Goal: Information Seeking & Learning: Learn about a topic

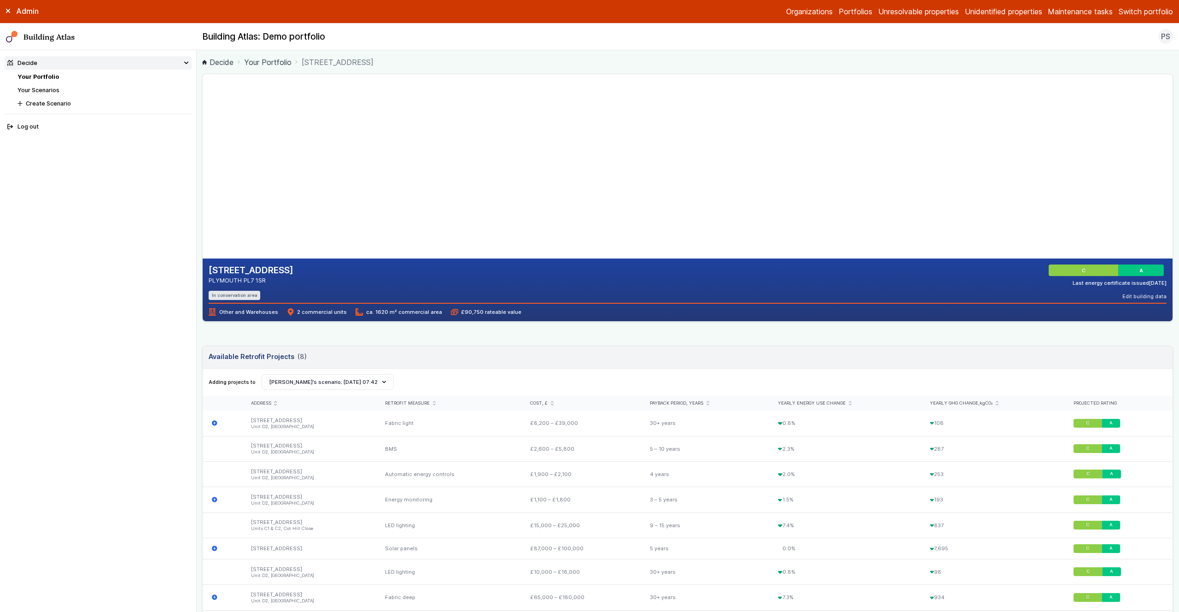
click at [199, 328] on main "Decide Your Portfolio [STREET_ADDRESS] [STREET_ADDRESS] PLYMOUTH PL7 1SR In con…" at bounding box center [688, 331] width 983 height 562
click at [198, 328] on main "Decide Your Portfolio [STREET_ADDRESS] [STREET_ADDRESS] PLYMOUTH PL7 1SR In con…" at bounding box center [688, 331] width 983 height 562
click at [202, 328] on div "[STREET_ADDRESS] PLYMOUTH PL7 1SR In conservation area C A Last energy certific…" at bounding box center [687, 490] width 971 height 833
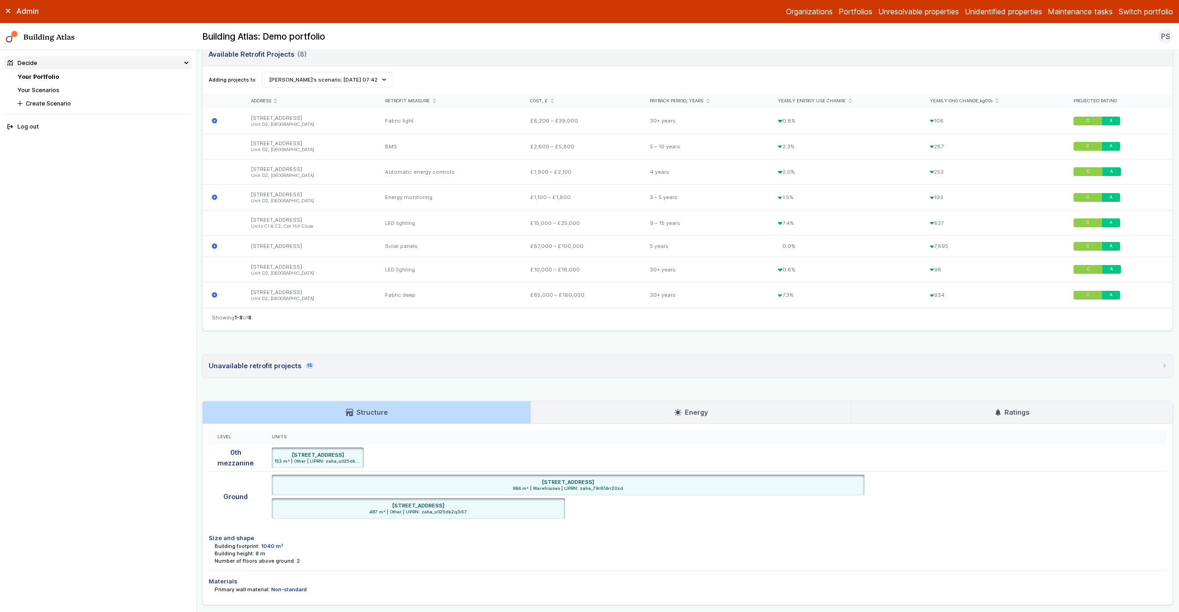
scroll to position [347, 0]
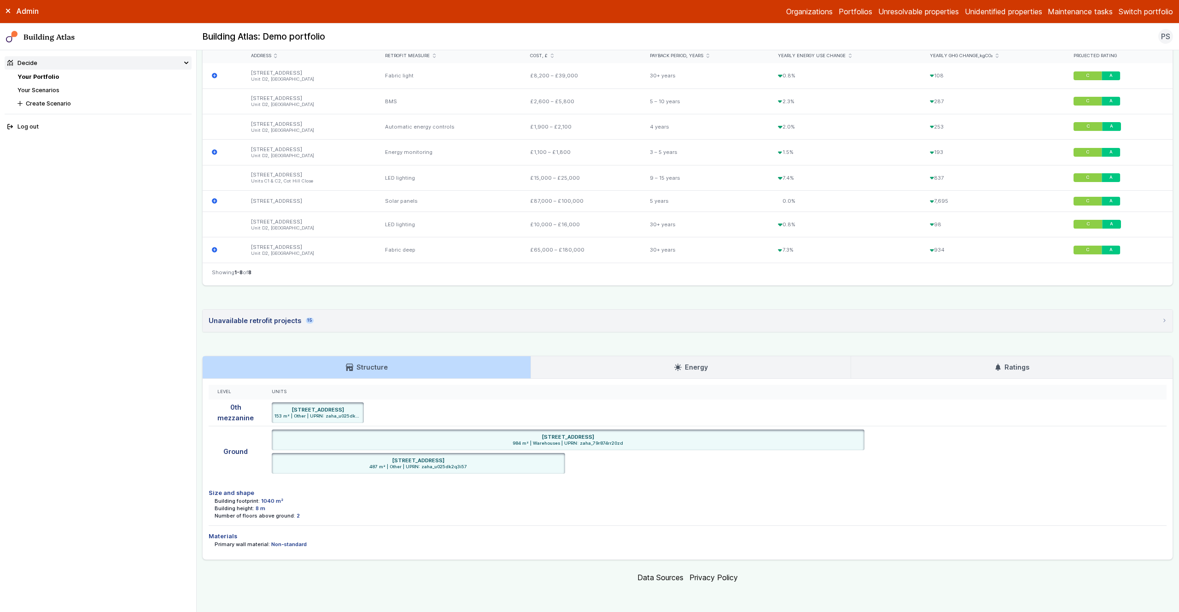
click at [712, 366] on link "Energy" at bounding box center [691, 367] width 320 height 22
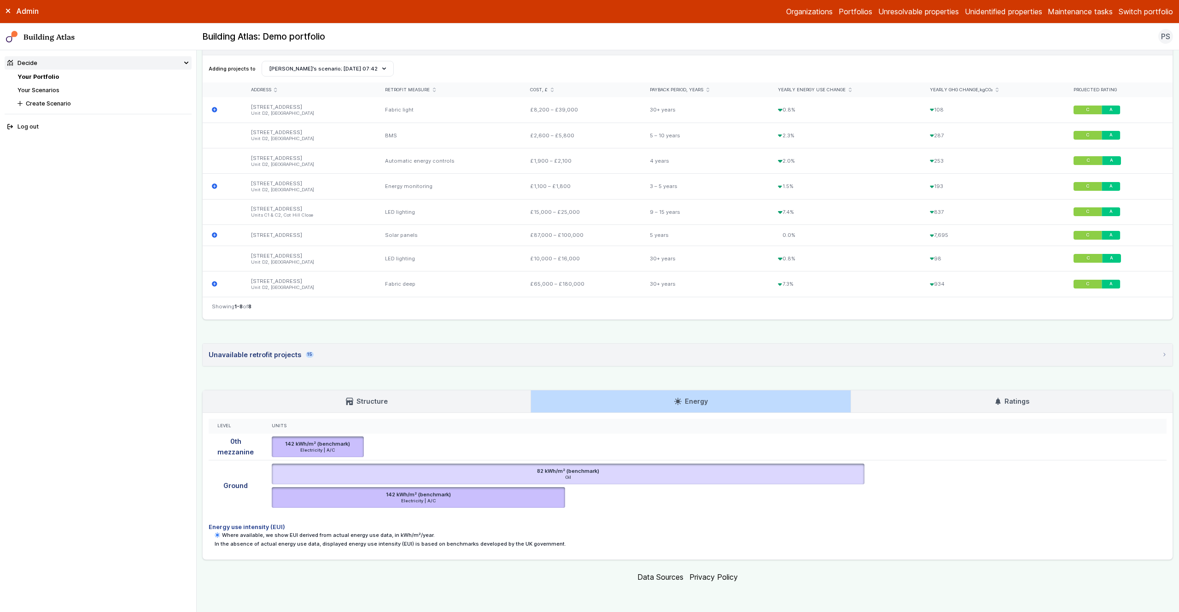
scroll to position [313, 0]
click at [487, 407] on link "Structure" at bounding box center [367, 402] width 328 height 22
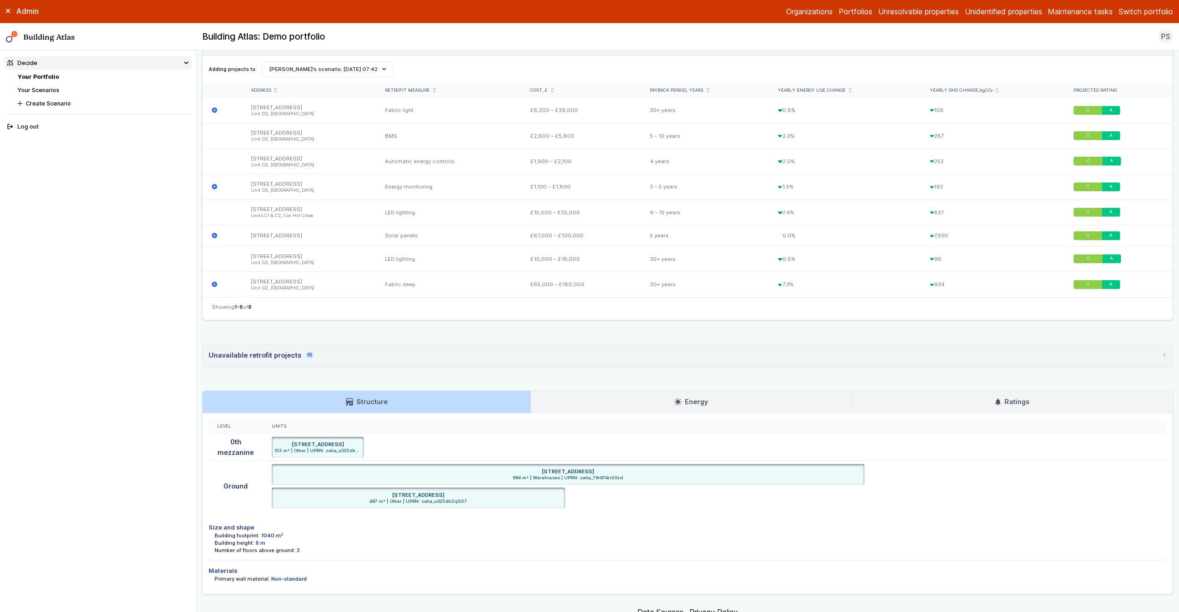
click at [1030, 404] on link "Ratings" at bounding box center [1012, 402] width 322 height 22
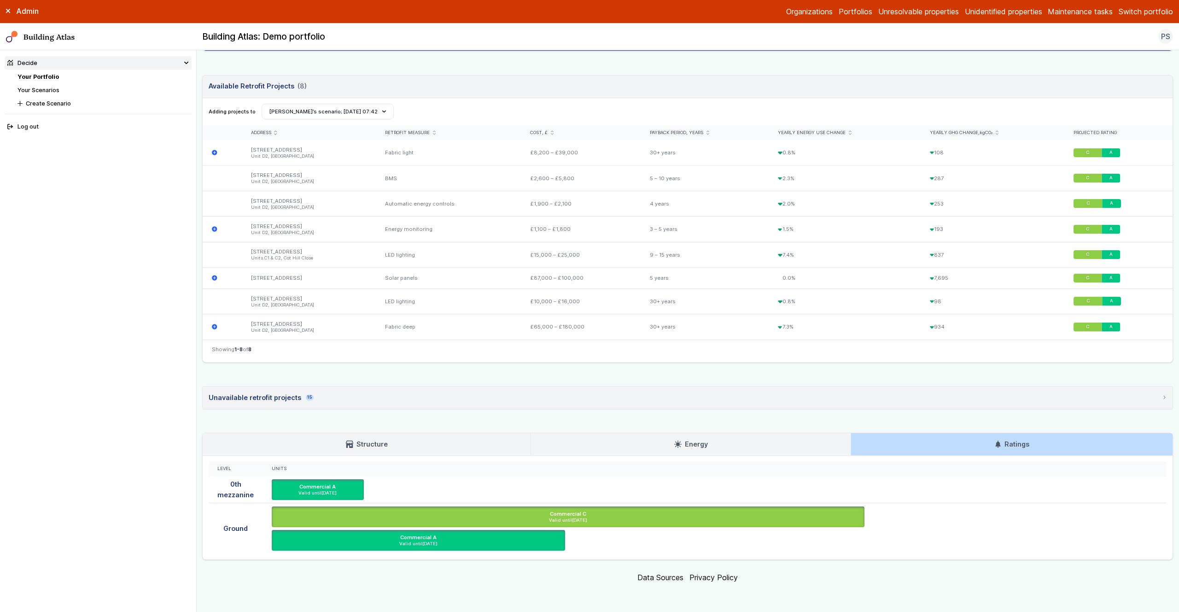
scroll to position [270, 0]
click at [196, 474] on nav "Decide Your Portfolio Your Scenarios Create Scenario Log out" at bounding box center [98, 331] width 197 height 562
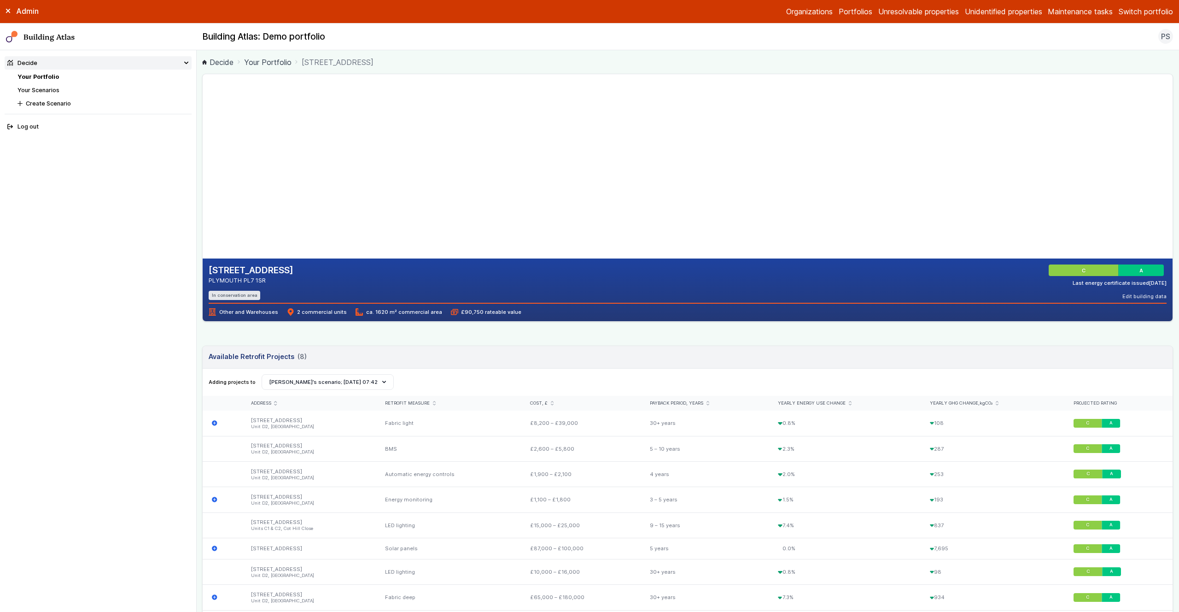
click at [298, 335] on div "[STREET_ADDRESS] PLYMOUTH PL7 1SR In conservation area C A Last energy certific…" at bounding box center [687, 452] width 971 height 756
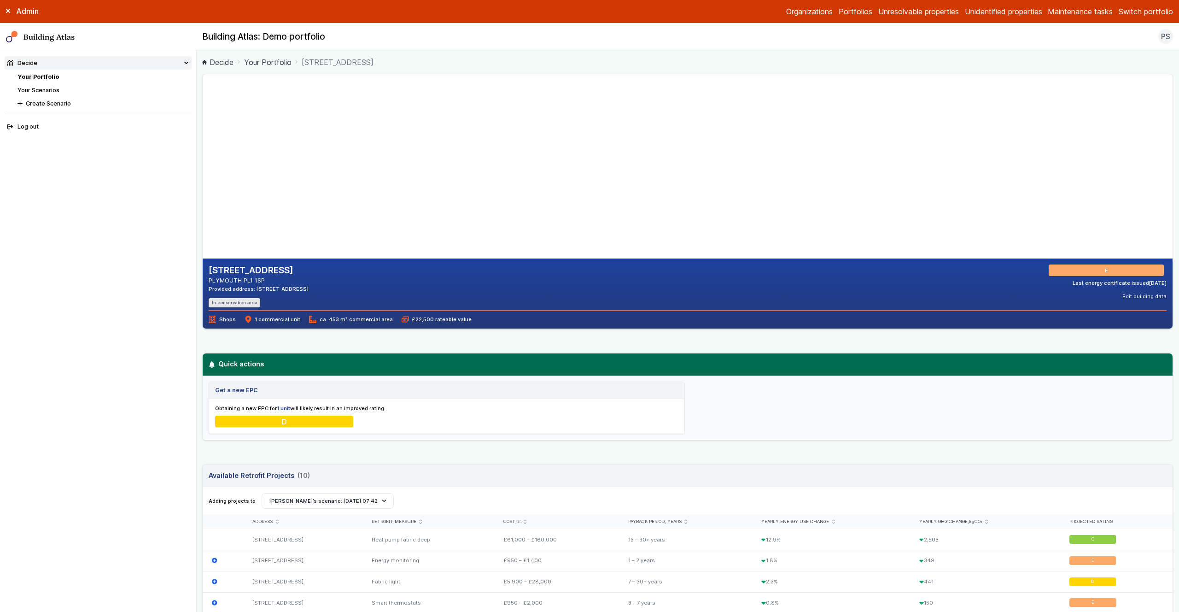
click at [195, 382] on nav "Decide Your Portfolio Your Scenarios Create Scenario Log out" at bounding box center [98, 331] width 197 height 562
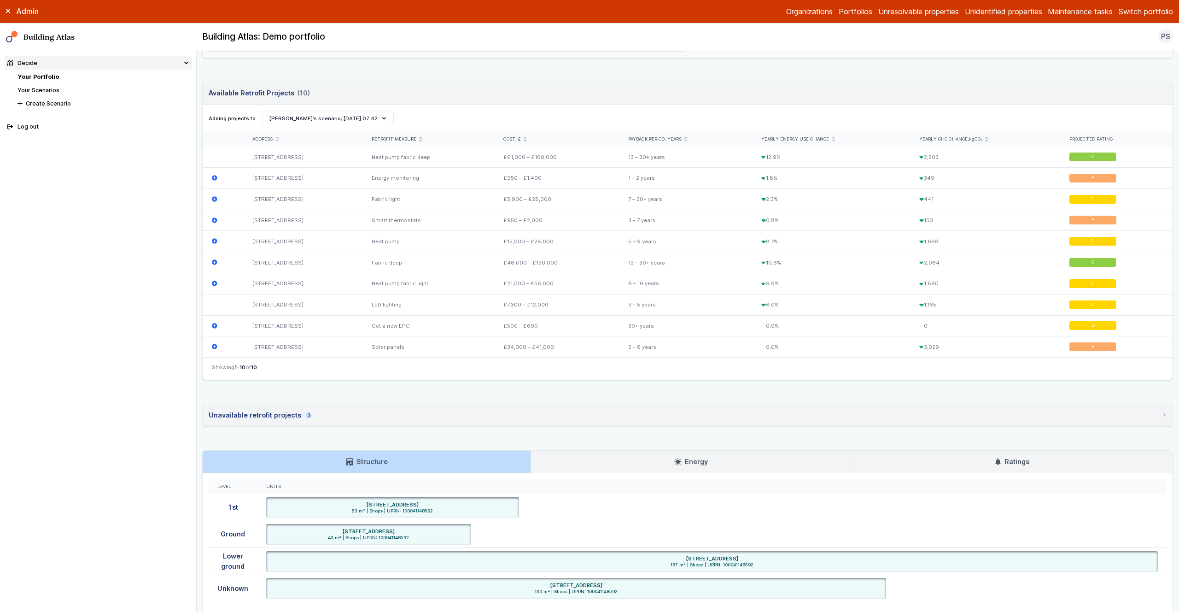
scroll to position [383, 0]
click at [355, 393] on div "25, COBOURG STREET PLYMOUTH PL1 1SP Provided address: 25 Cobourg Street, PL1 1S…" at bounding box center [687, 188] width 971 height 994
